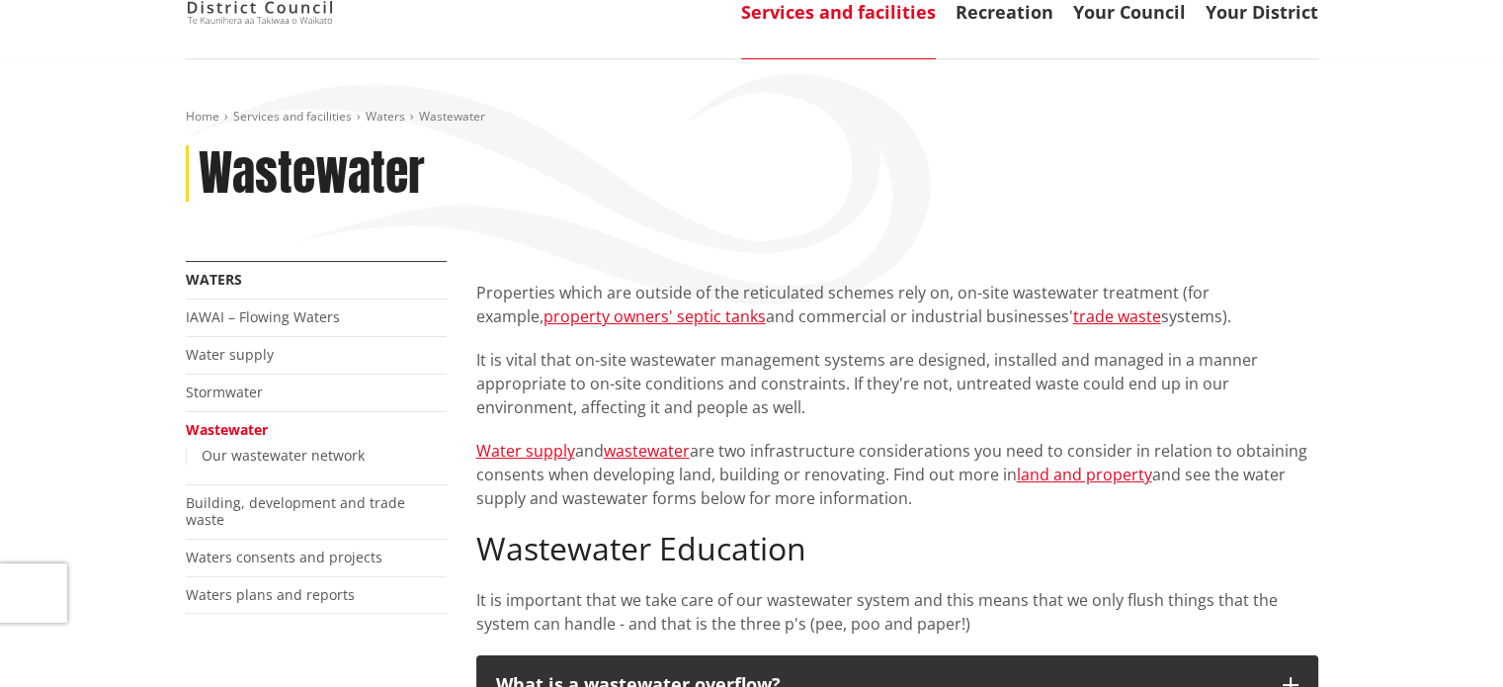
scroll to position [140, 0]
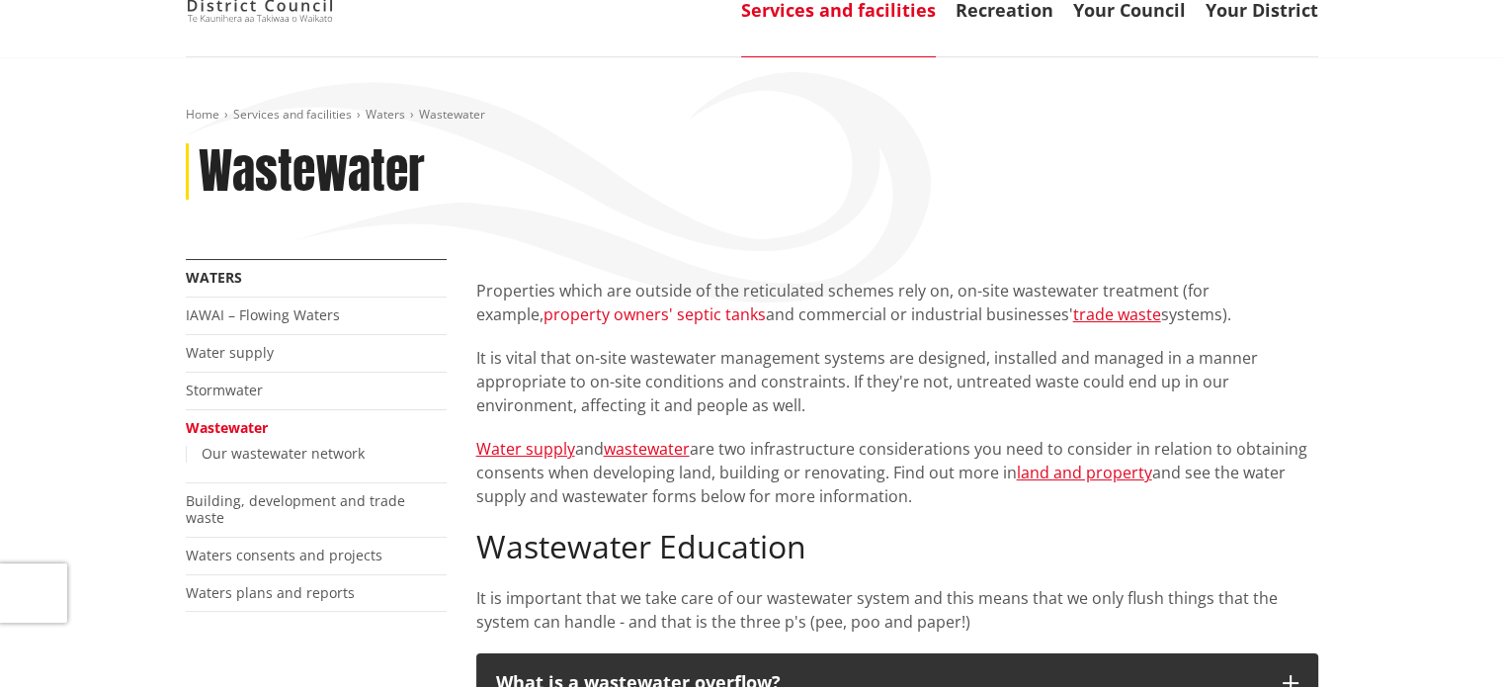
click at [737, 316] on link "property owners' septic tanks" at bounding box center [654, 314] width 222 height 22
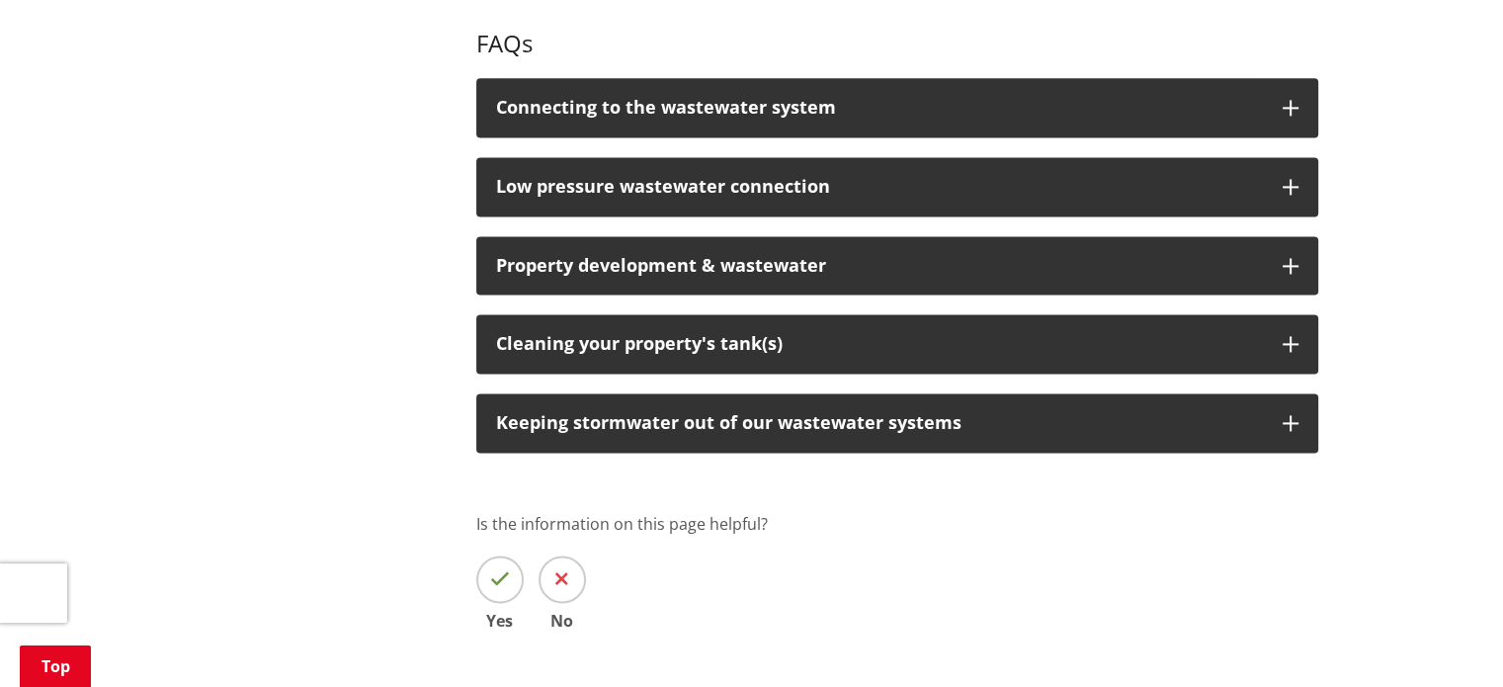
scroll to position [2709, 0]
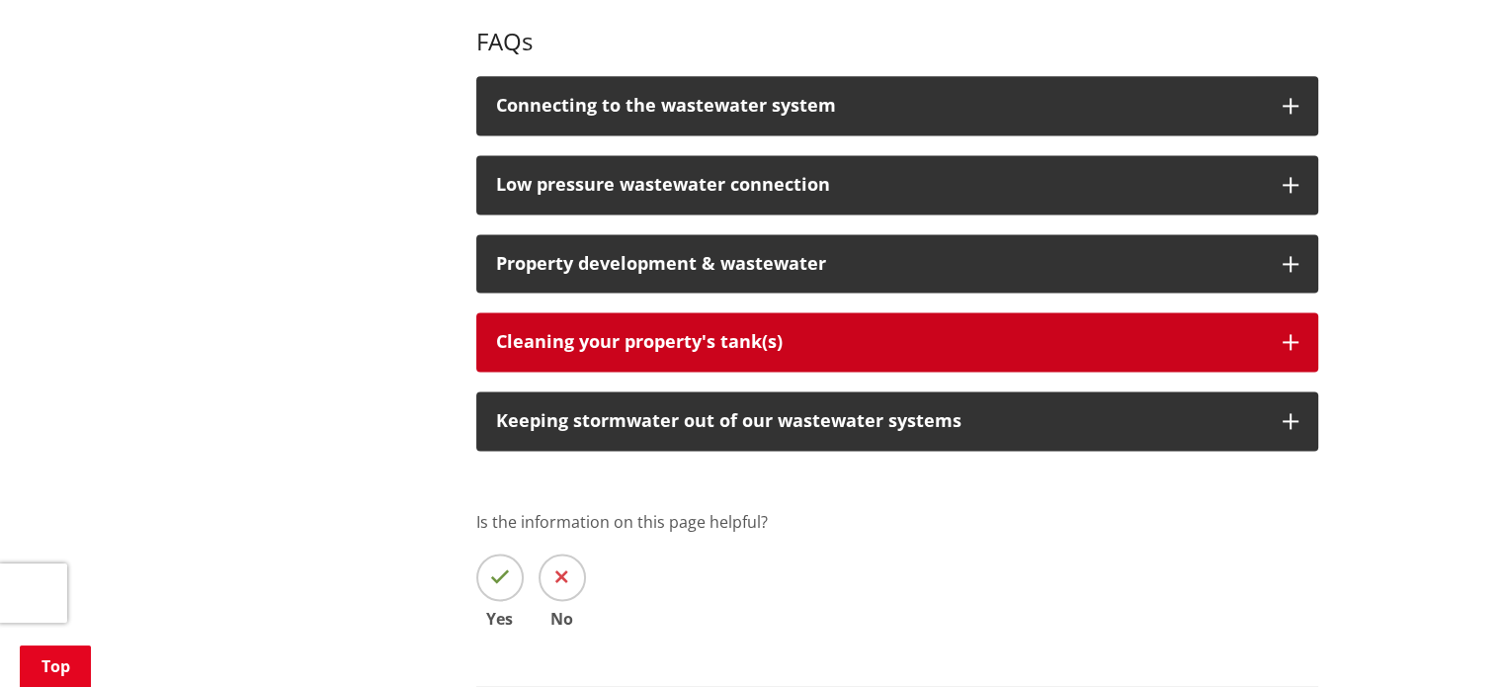
click at [723, 332] on div "Cleaning your property's tank(s)" at bounding box center [879, 342] width 767 height 20
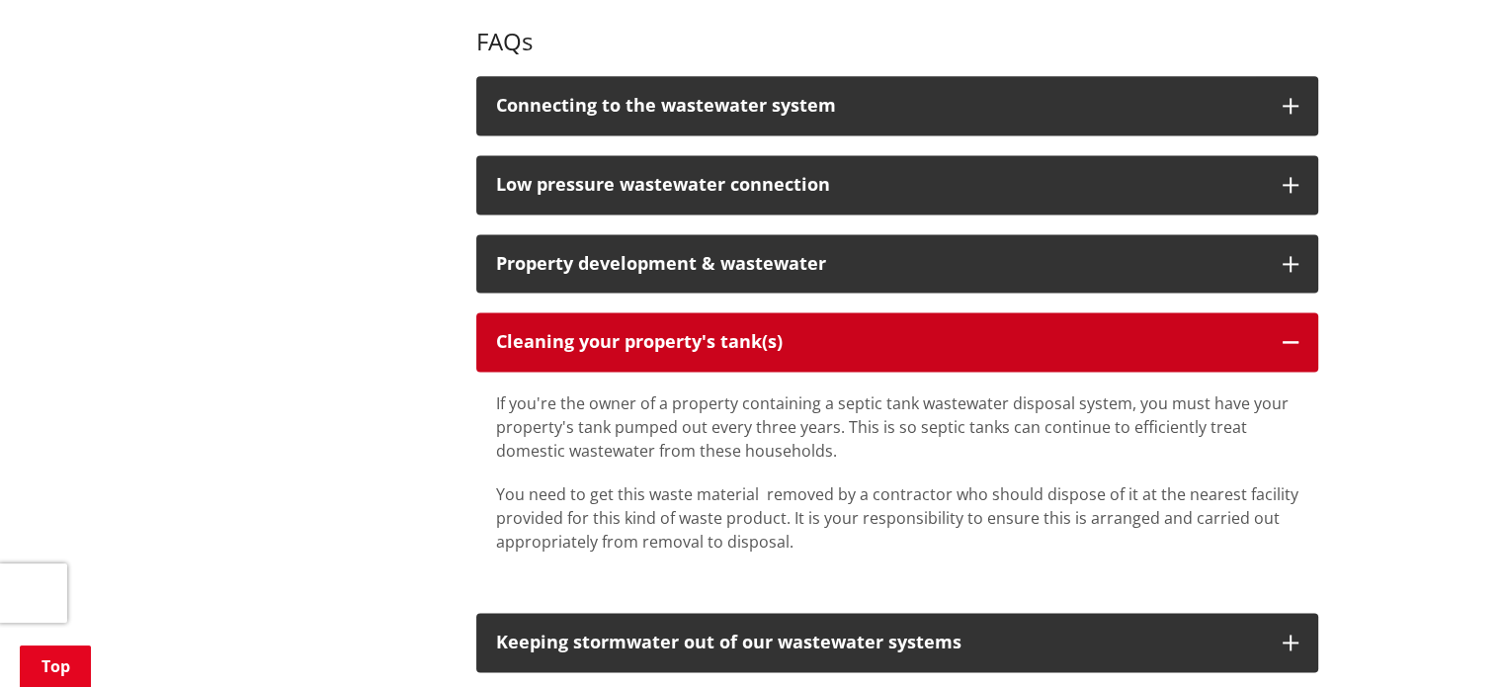
click at [683, 332] on div "Cleaning your property's tank(s)" at bounding box center [879, 342] width 767 height 20
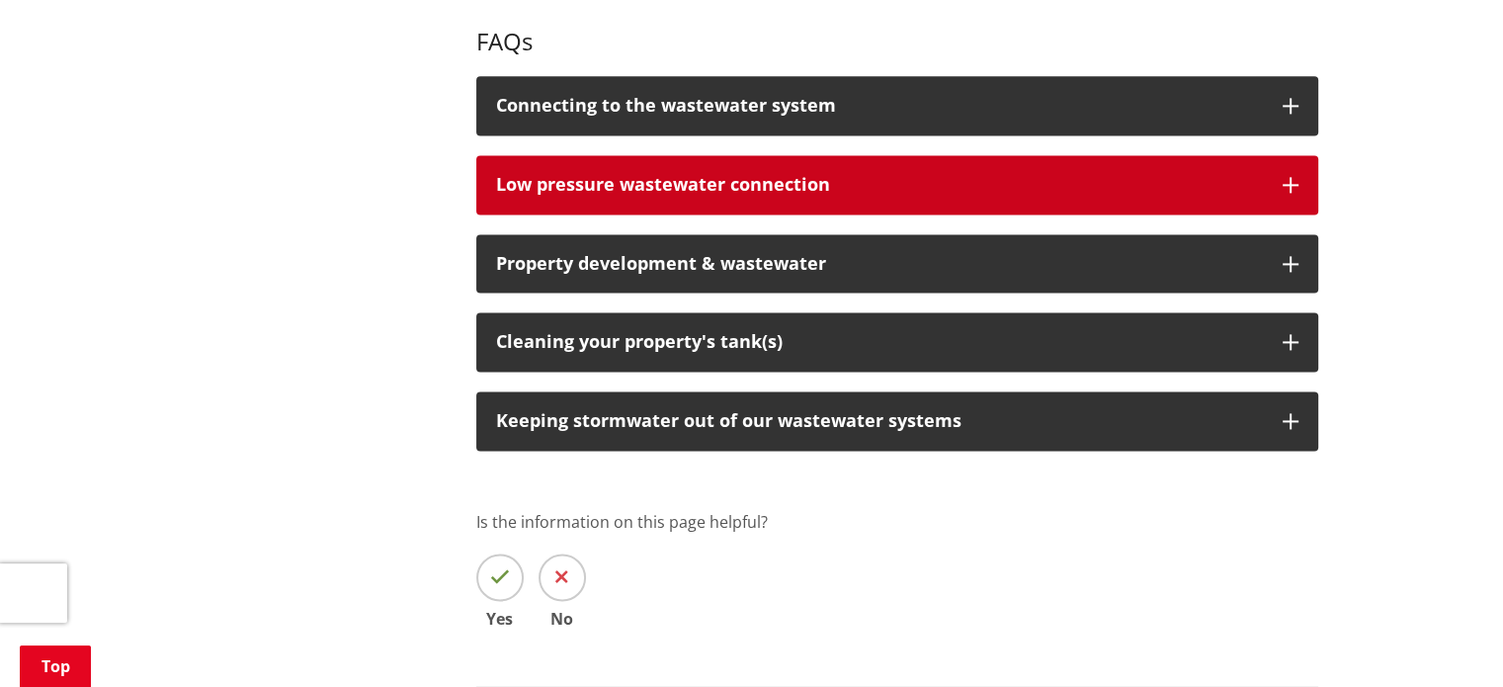
click at [734, 172] on span "Low pressure wastewater connection" at bounding box center [663, 184] width 334 height 24
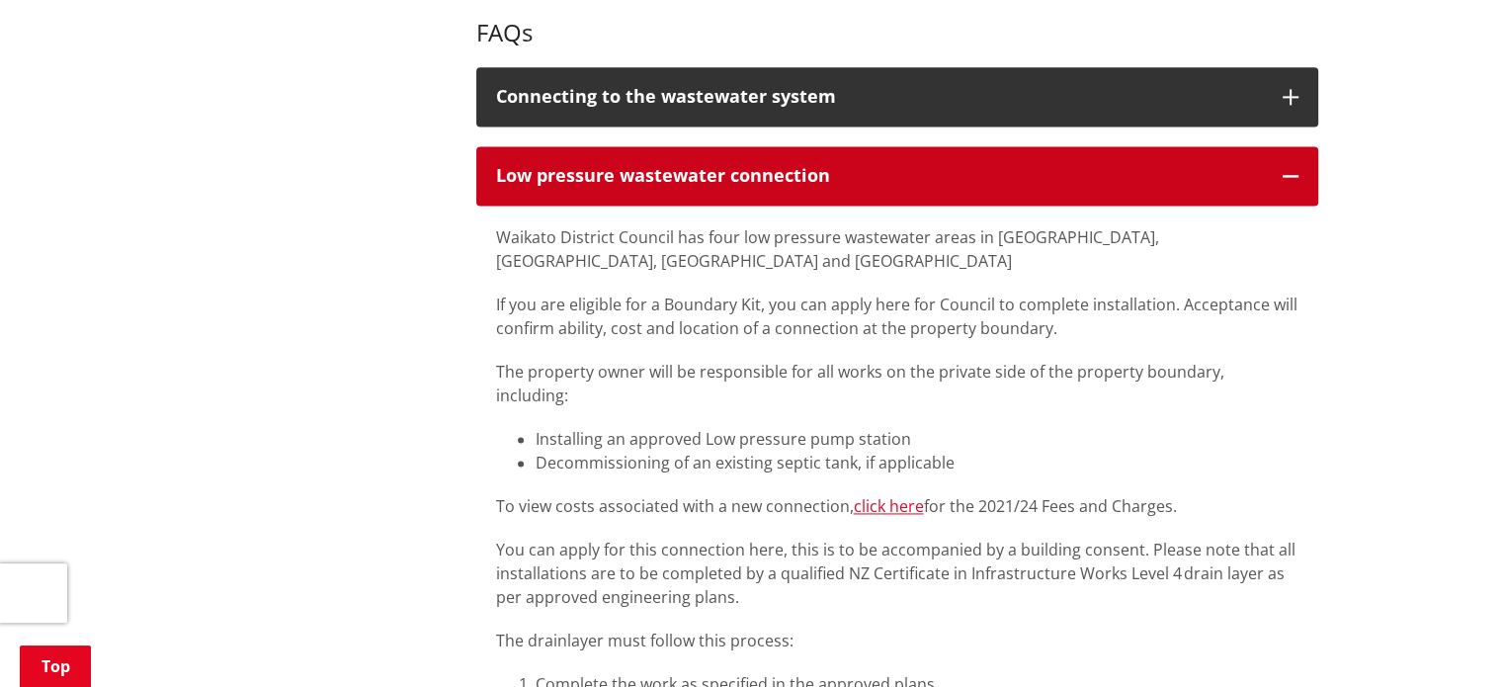
scroll to position [2717, 0]
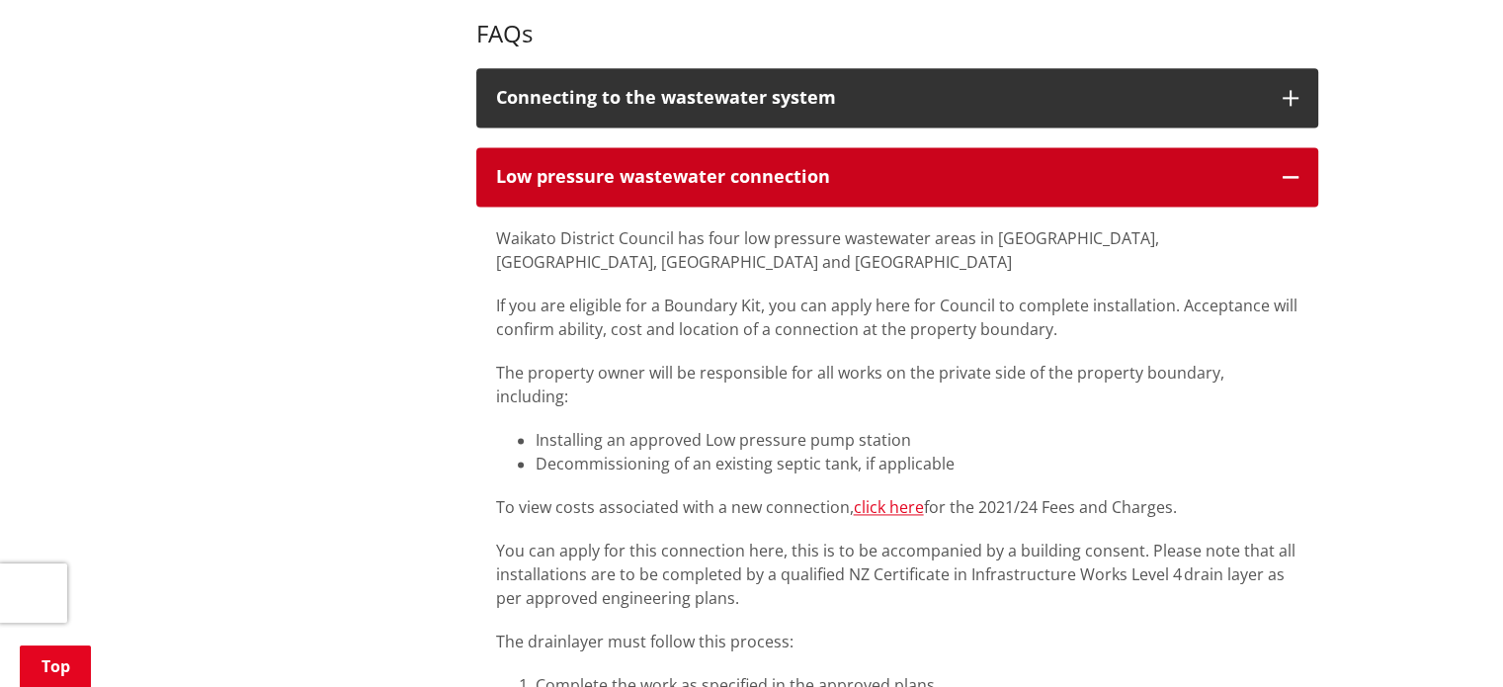
click at [669, 164] on span "Low pressure wastewater connection" at bounding box center [663, 176] width 334 height 24
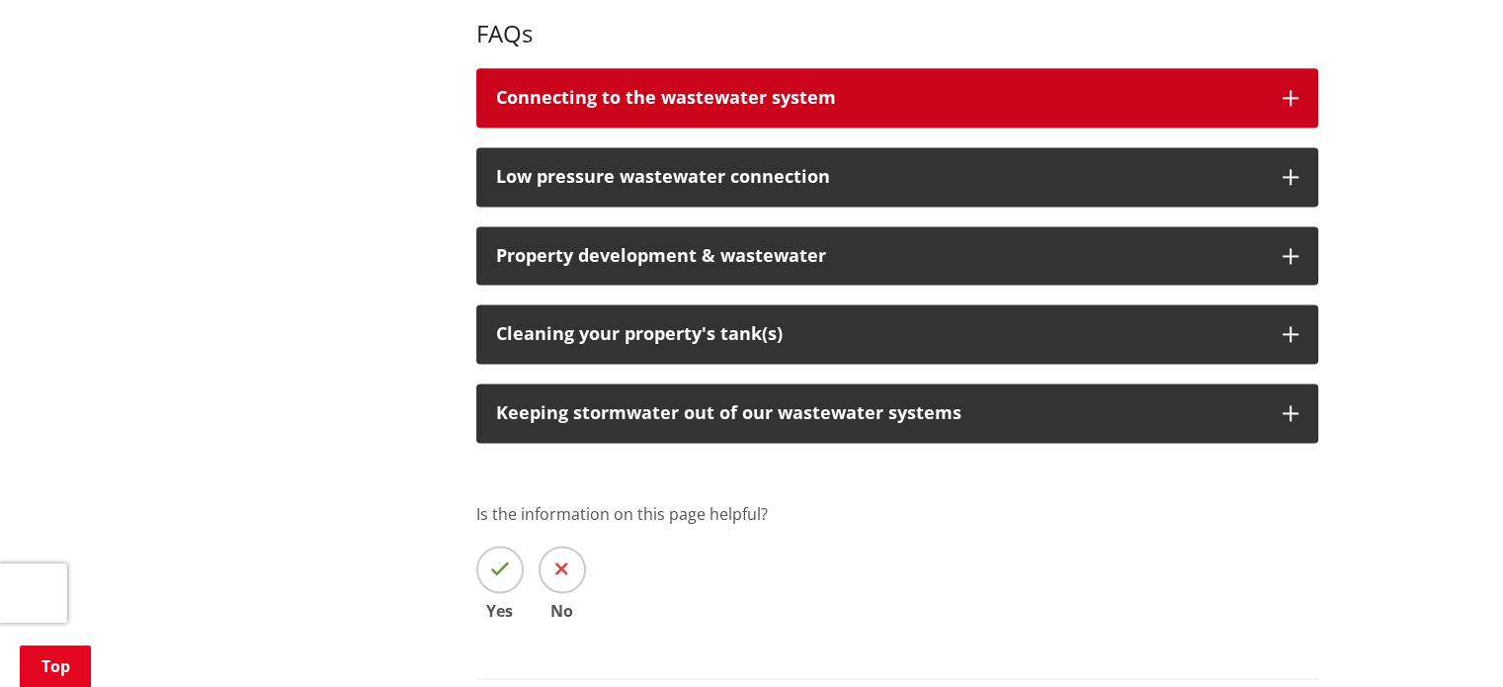
click at [727, 85] on strong "Connecting to the wastewater system" at bounding box center [666, 97] width 340 height 24
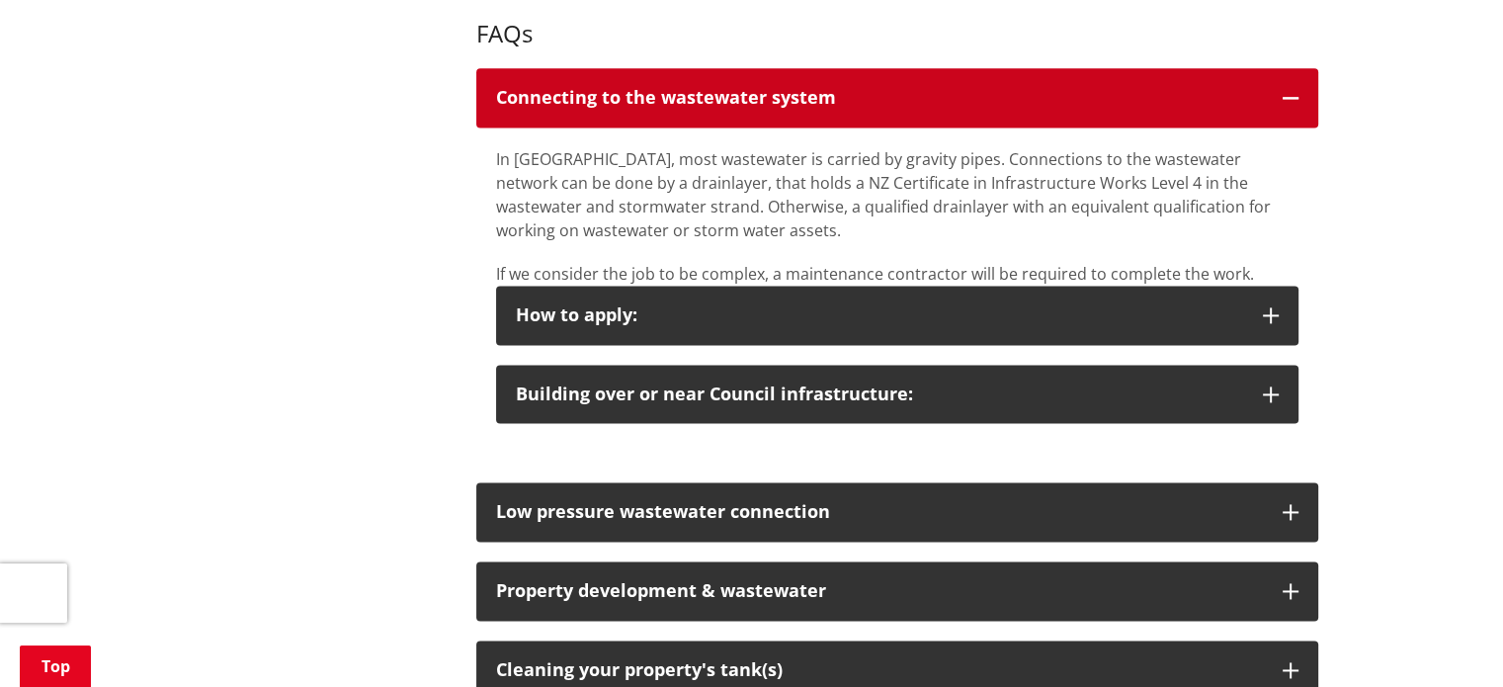
click at [727, 85] on strong "Connecting to the wastewater system" at bounding box center [666, 97] width 340 height 24
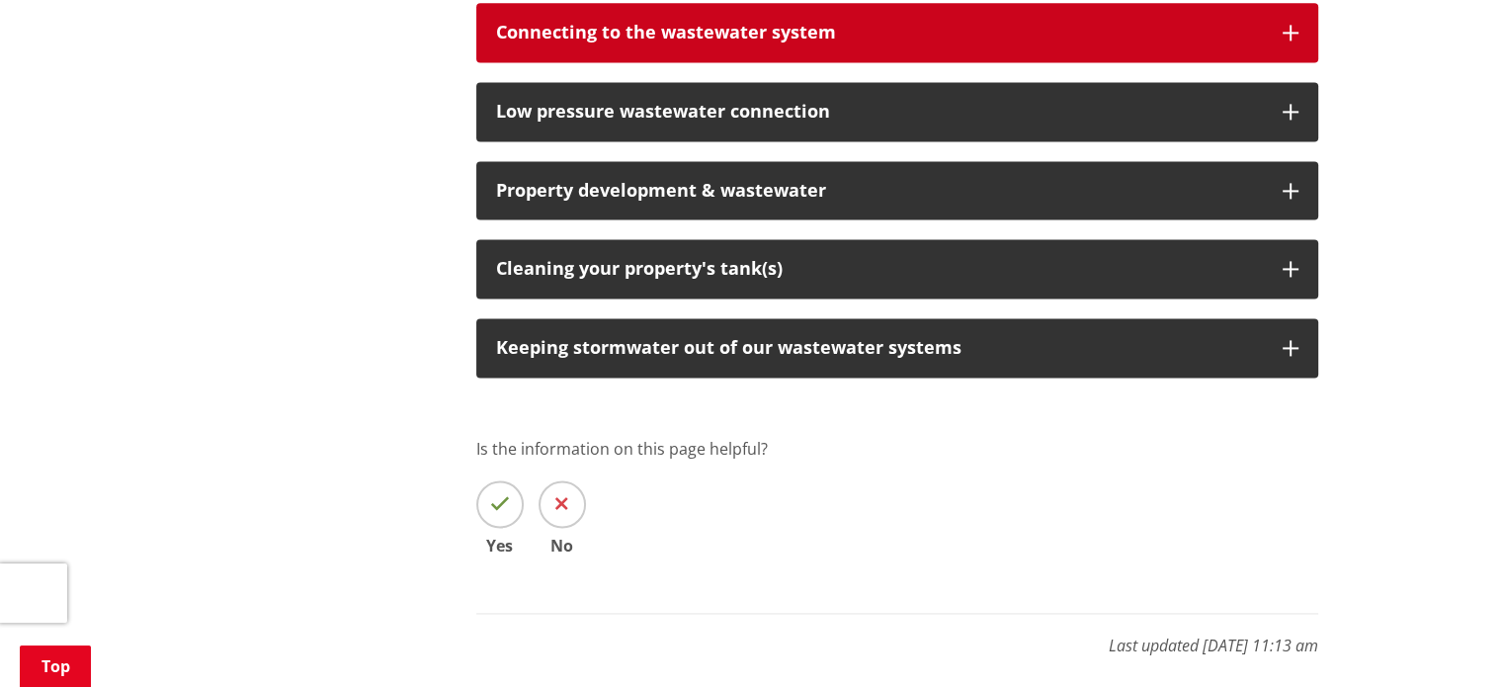
scroll to position [2784, 0]
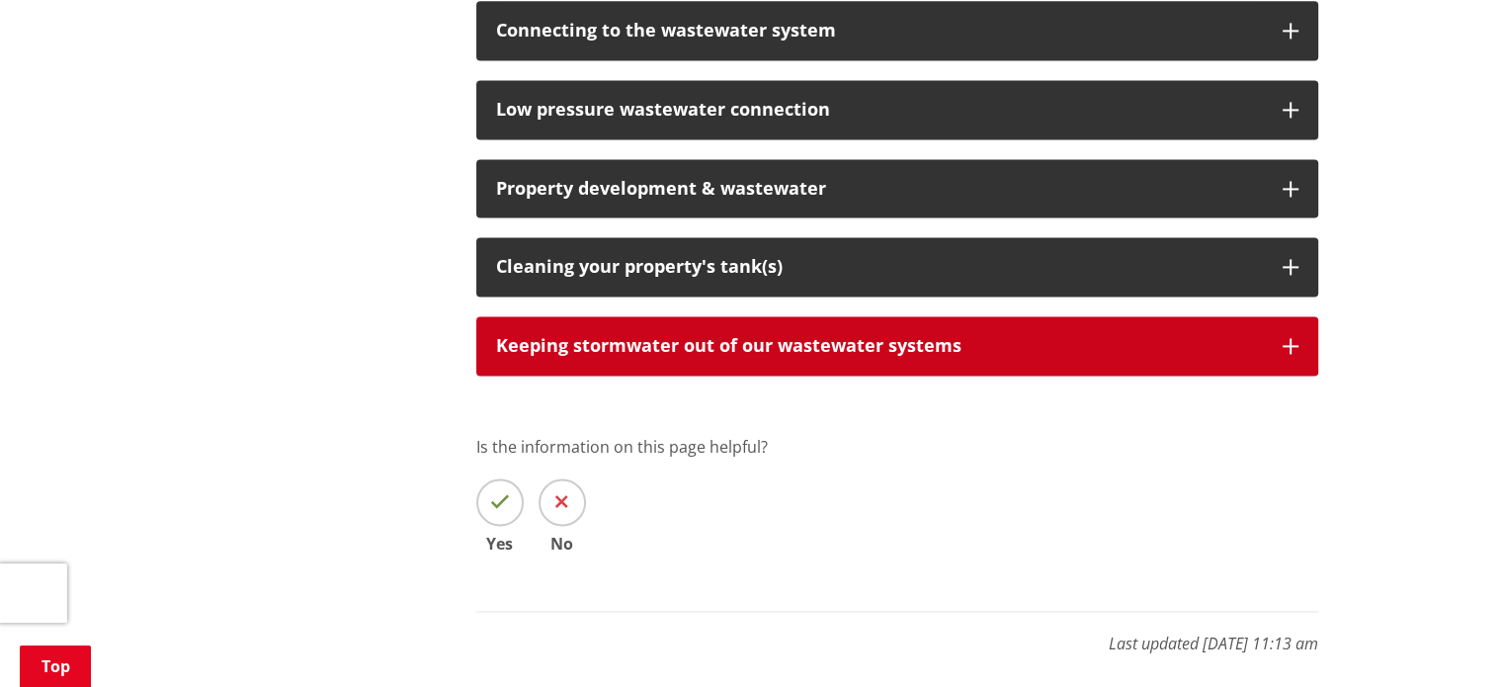
click at [671, 316] on button "Keeping stormwater out of our wastewater systems" at bounding box center [897, 345] width 842 height 59
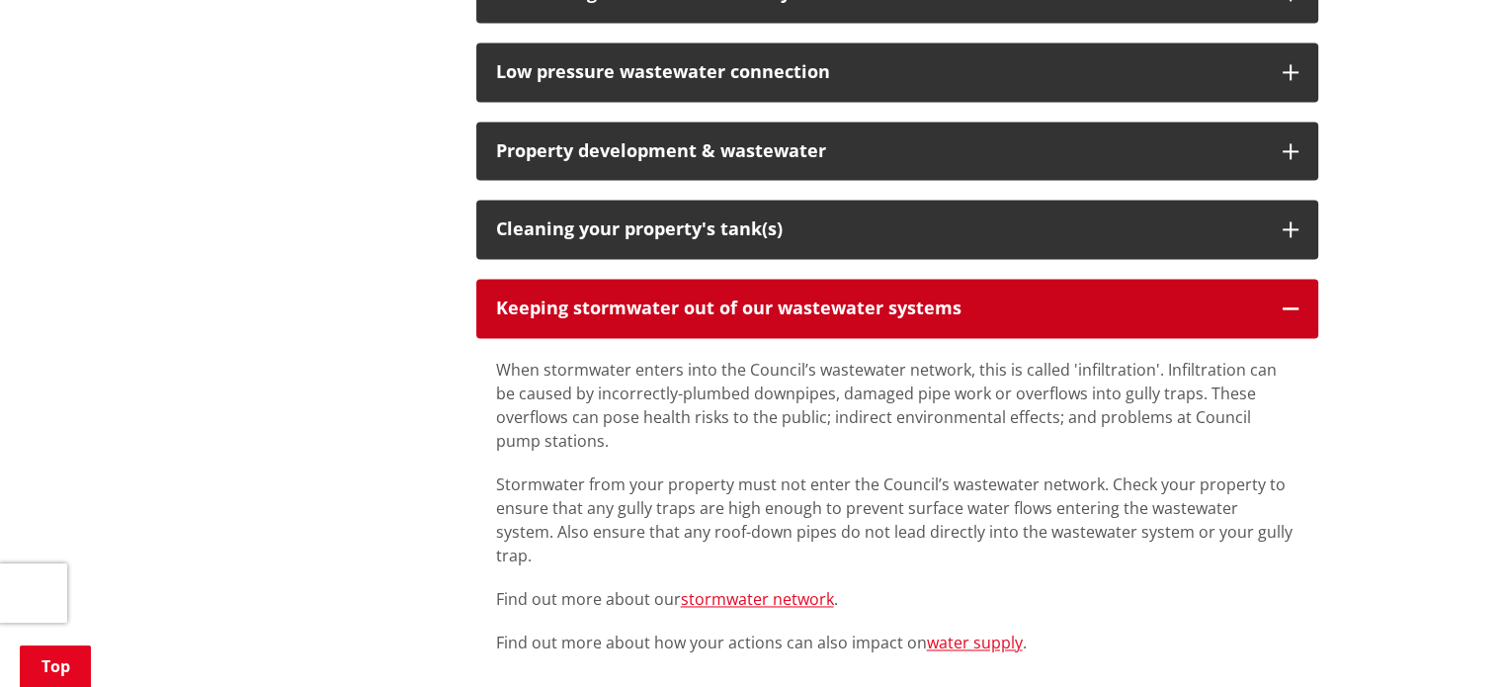
scroll to position [2553, 0]
